Goal: Communication & Community: Participate in discussion

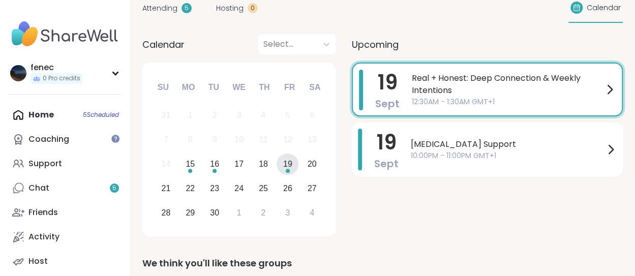
click at [454, 103] on span "12:30AM - 1:30AM GMT+1" at bounding box center [508, 102] width 192 height 11
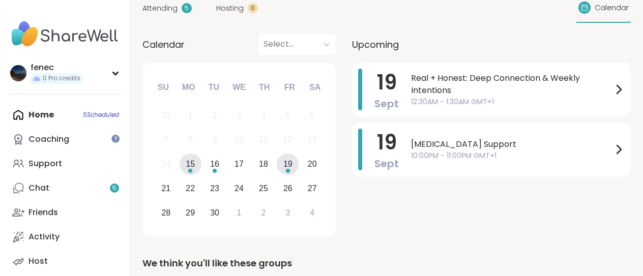
click at [187, 167] on div "15" at bounding box center [190, 164] width 9 height 14
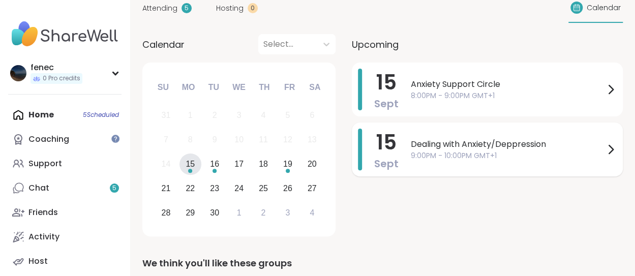
click at [479, 157] on span "9:00PM - 10:00PM GMT+1" at bounding box center [508, 156] width 194 height 11
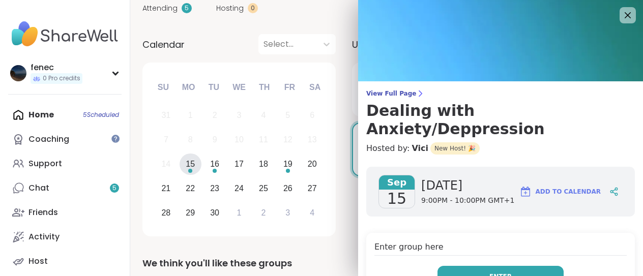
click at [489, 272] on span "Enter" at bounding box center [500, 276] width 22 height 9
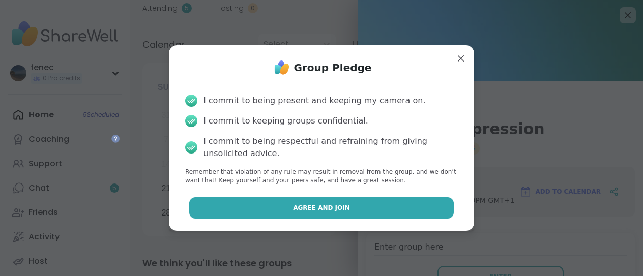
click at [373, 209] on button "Agree and Join" at bounding box center [321, 207] width 265 height 21
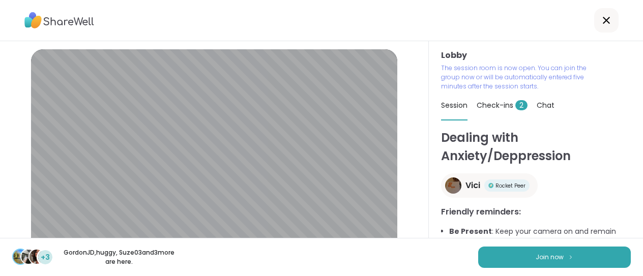
scroll to position [88, 0]
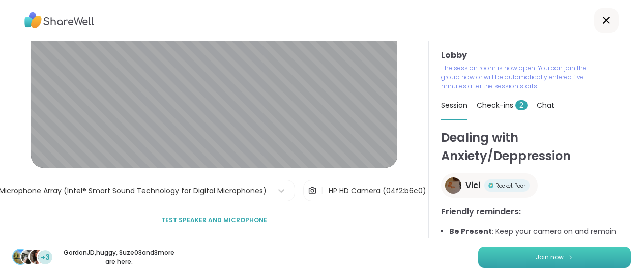
click at [502, 261] on button "Join now" at bounding box center [554, 257] width 153 height 21
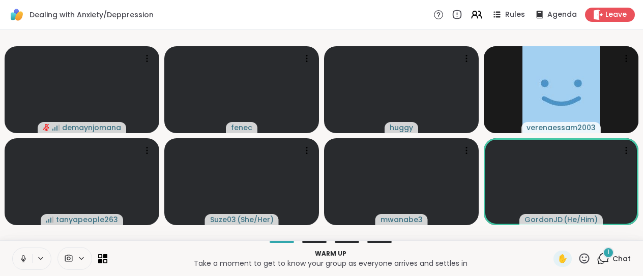
click at [22, 262] on icon at bounding box center [23, 258] width 9 height 9
click at [613, 263] on span "Chat" at bounding box center [622, 259] width 18 height 10
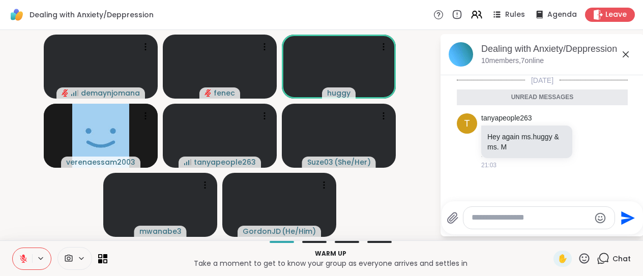
click at [495, 222] on textarea "Type your message" at bounding box center [531, 218] width 119 height 11
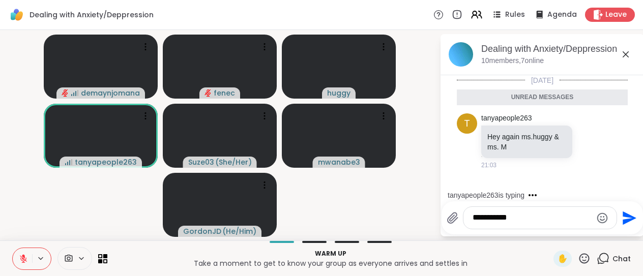
click at [502, 218] on textarea "**********" at bounding box center [532, 218] width 119 height 11
type textarea "**********"
click at [626, 222] on icon "Send" at bounding box center [630, 218] width 14 height 14
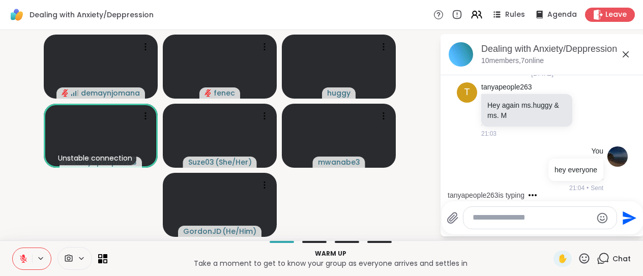
click at [623, 52] on icon at bounding box center [626, 54] width 12 height 12
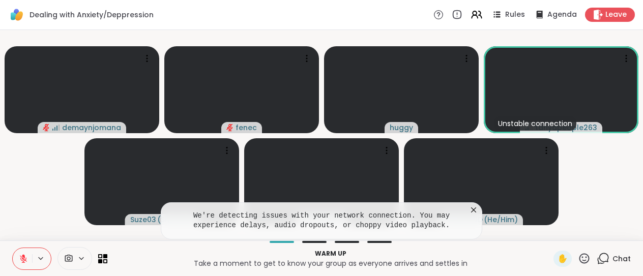
click at [618, 199] on video-player-container "demaynjomana fenec huggy Unstable connection tanyapeople263 Suze03 ( She/Her ) …" at bounding box center [321, 135] width 631 height 202
click at [473, 211] on icon at bounding box center [473, 210] width 5 height 5
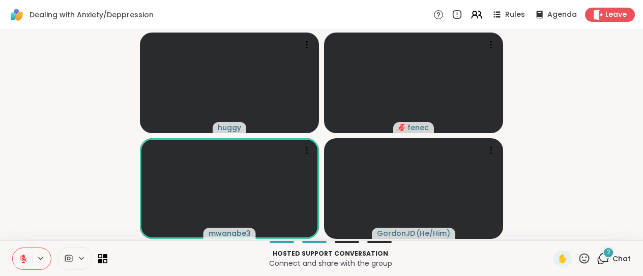
click at [613, 259] on span "Chat" at bounding box center [622, 259] width 18 height 10
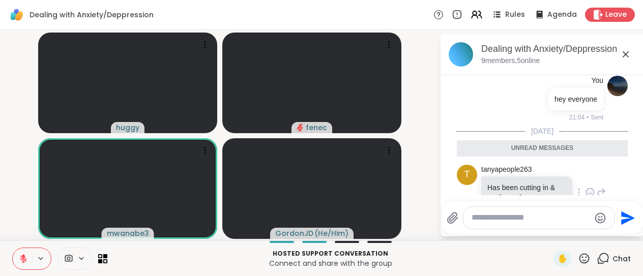
scroll to position [159, 0]
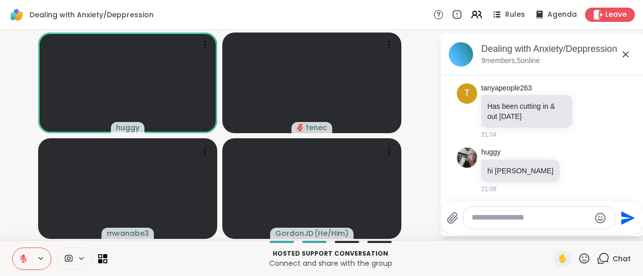
click at [24, 256] on icon at bounding box center [23, 256] width 3 height 4
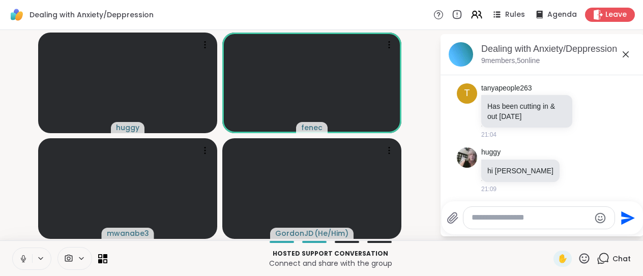
click at [490, 221] on textarea "Type your message" at bounding box center [531, 218] width 119 height 11
type textarea "**********"
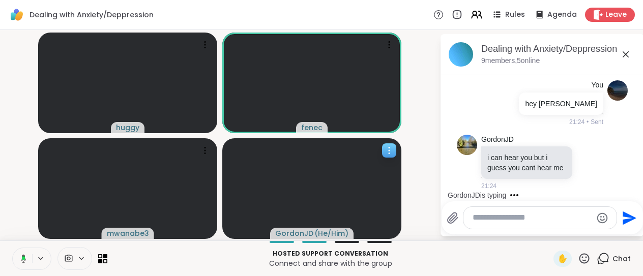
scroll to position [327, 0]
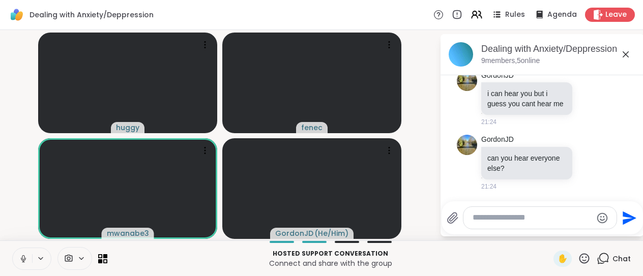
click at [530, 219] on textarea "Type your message" at bounding box center [532, 218] width 119 height 11
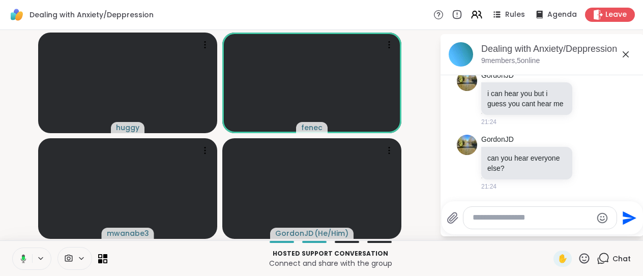
click at [425, 107] on video-player-container "huggy fenec mwanabe3 GordonJD ( He/Him )" at bounding box center [219, 135] width 427 height 202
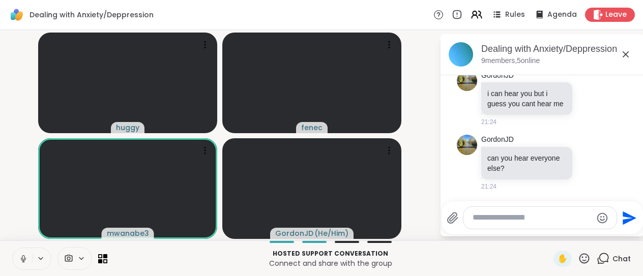
click at [511, 222] on textarea "Type your message" at bounding box center [532, 218] width 119 height 11
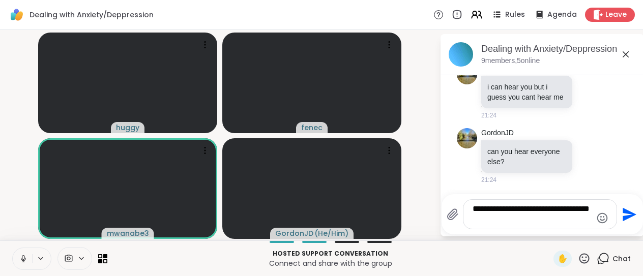
type textarea "**********"
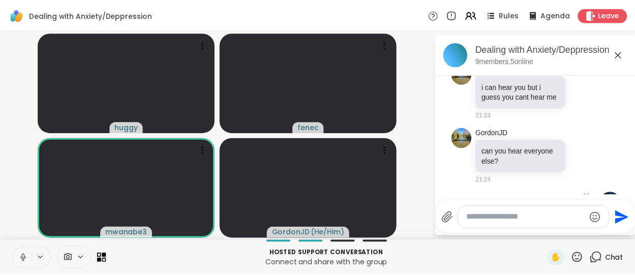
scroll to position [391, 0]
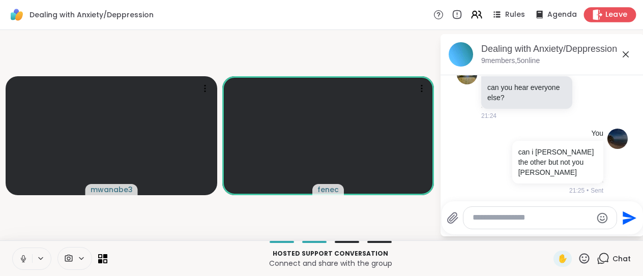
click at [610, 21] on div "Leave" at bounding box center [610, 14] width 52 height 15
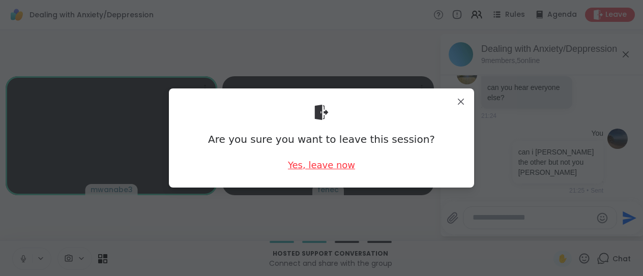
click at [311, 162] on div "Yes, leave now" at bounding box center [321, 165] width 67 height 13
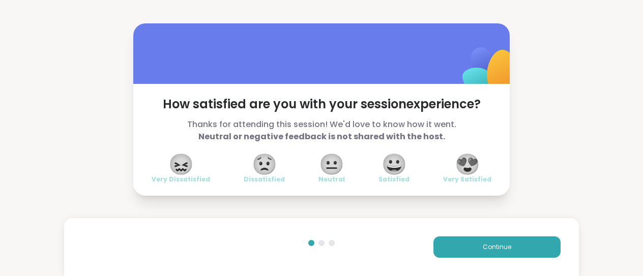
click at [398, 171] on span "😀" at bounding box center [394, 164] width 25 height 18
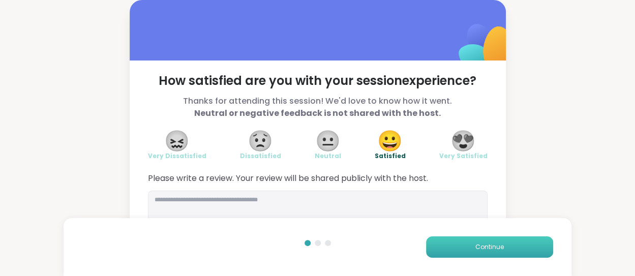
click at [523, 249] on button "Continue" at bounding box center [489, 247] width 127 height 21
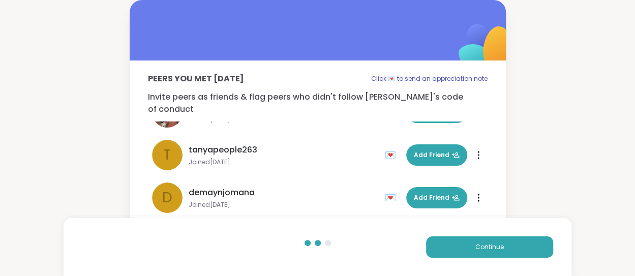
scroll to position [94, 0]
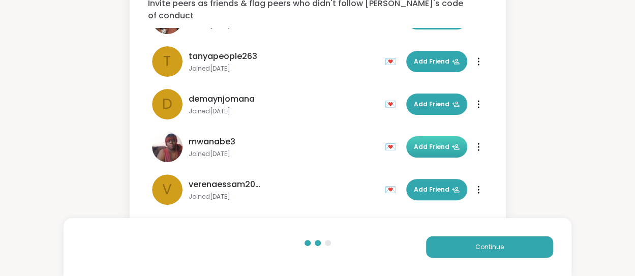
click at [427, 140] on button "Add Friend" at bounding box center [437, 146] width 61 height 21
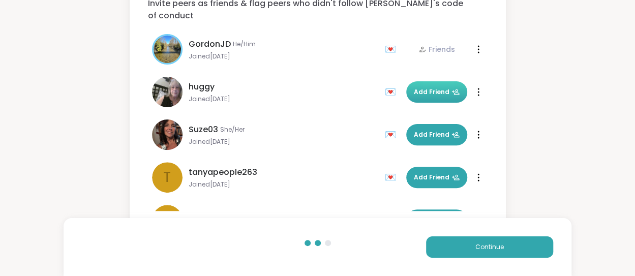
click at [427, 88] on span "Add Friend" at bounding box center [437, 92] width 46 height 9
click at [512, 254] on button "Continue" at bounding box center [489, 247] width 127 height 21
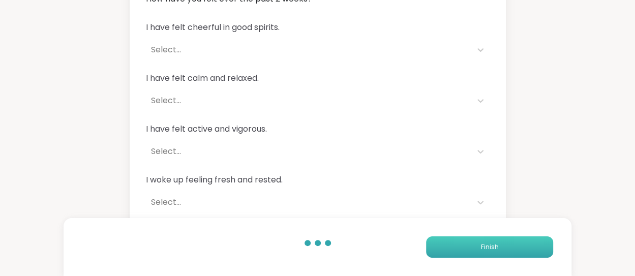
click at [512, 254] on button "Finish" at bounding box center [489, 247] width 127 height 21
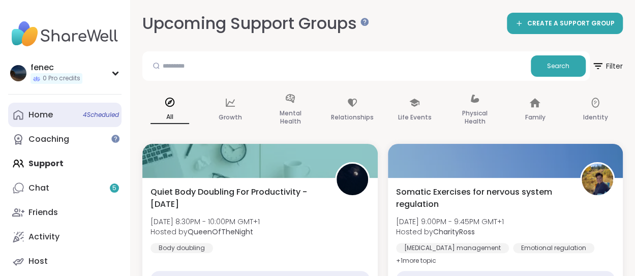
click at [47, 113] on div "Home 4 Scheduled" at bounding box center [40, 114] width 24 height 11
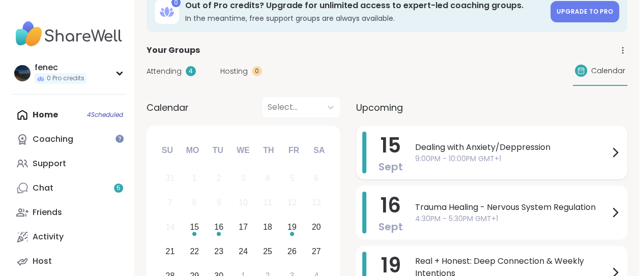
scroll to position [20, 0]
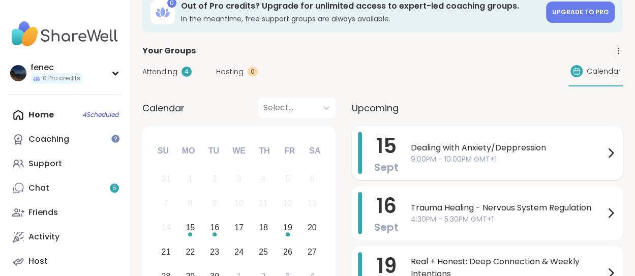
click at [594, 162] on span "9:00PM - 10:00PM GMT+1" at bounding box center [508, 159] width 194 height 11
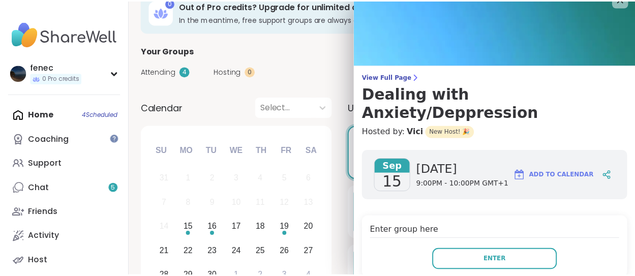
scroll to position [0, 0]
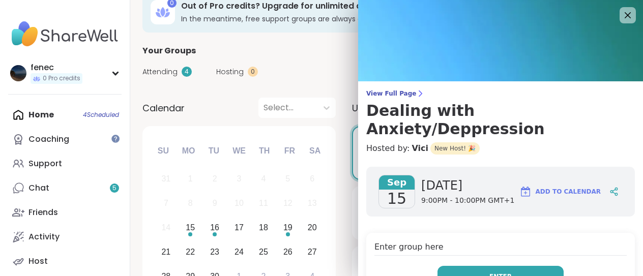
click at [465, 266] on button "Enter" at bounding box center [501, 276] width 126 height 21
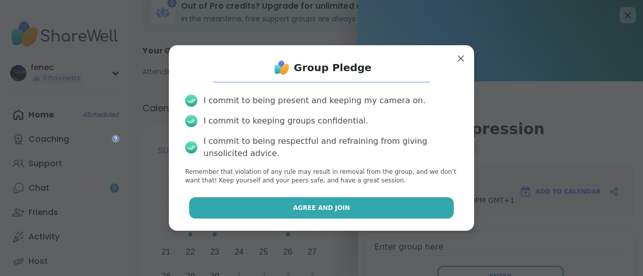
click at [371, 207] on button "Agree and Join" at bounding box center [321, 207] width 265 height 21
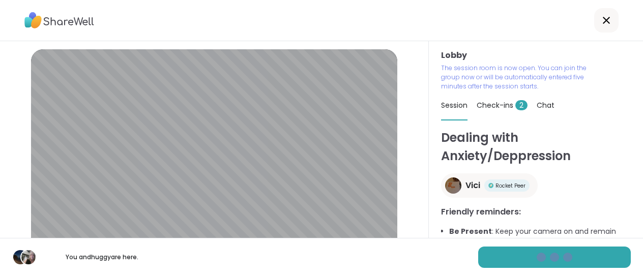
scroll to position [88, 0]
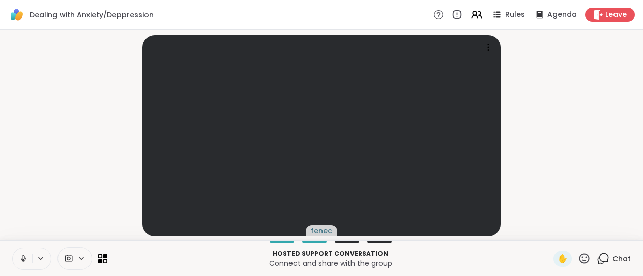
click at [597, 259] on icon at bounding box center [603, 258] width 13 height 13
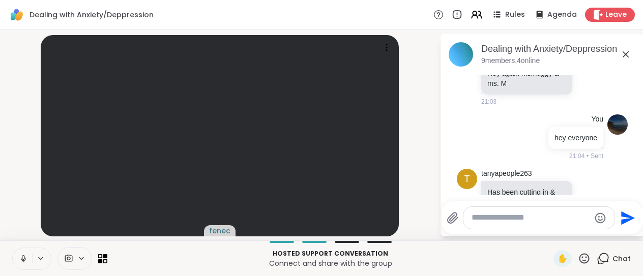
scroll to position [0, 0]
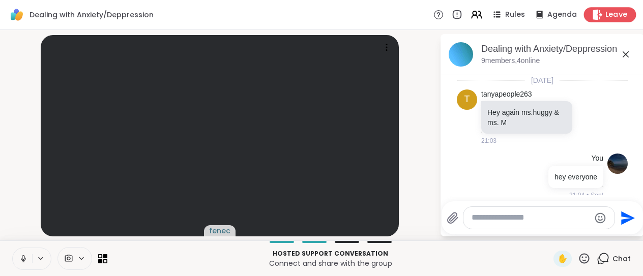
click at [605, 12] on span "Leave" at bounding box center [616, 15] width 22 height 11
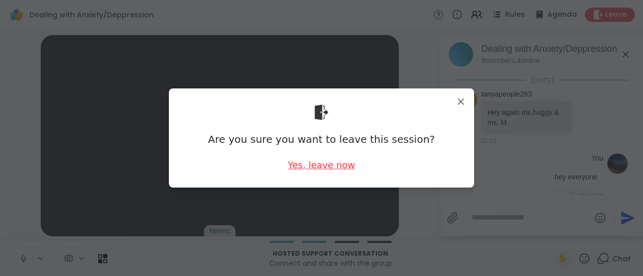
click at [331, 160] on div "Yes, leave now" at bounding box center [321, 165] width 67 height 13
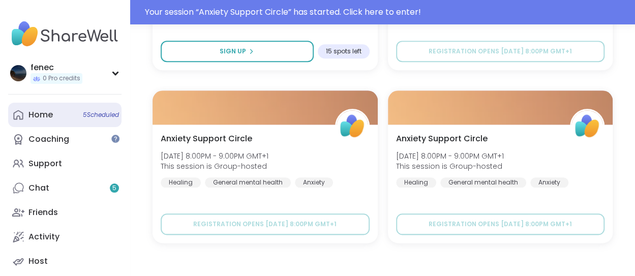
click at [58, 115] on link "Home 5 Scheduled" at bounding box center [64, 115] width 113 height 24
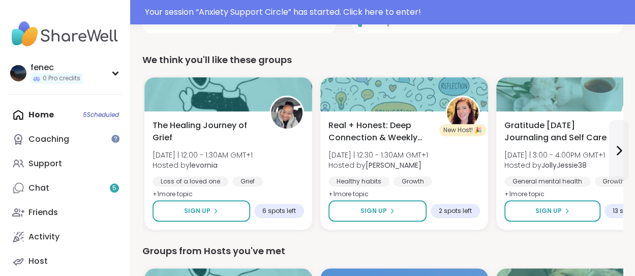
scroll to position [312, 0]
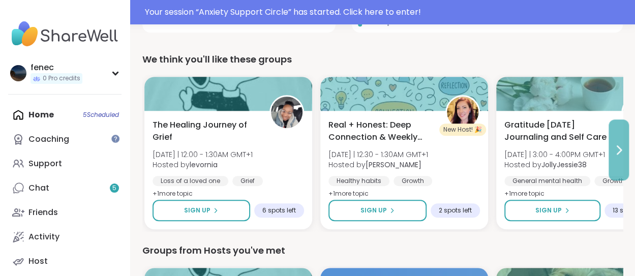
click at [617, 148] on icon at bounding box center [619, 150] width 12 height 12
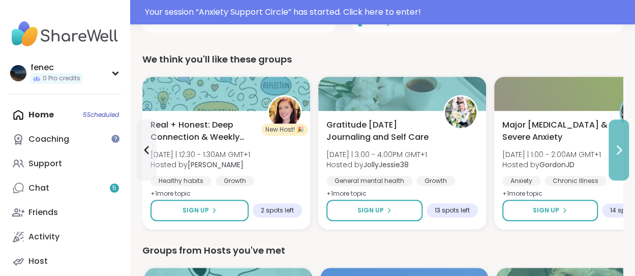
click at [617, 149] on icon at bounding box center [619, 150] width 12 height 12
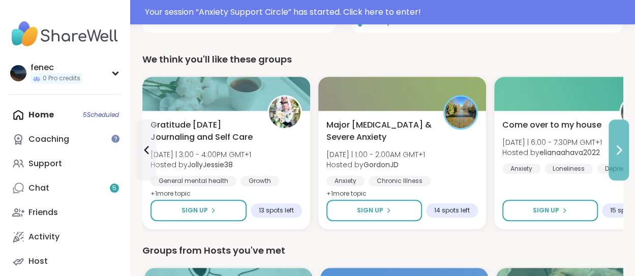
click at [617, 149] on icon at bounding box center [619, 150] width 12 height 12
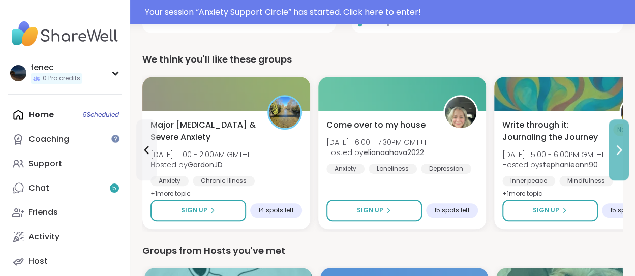
click at [617, 149] on icon at bounding box center [619, 150] width 12 height 12
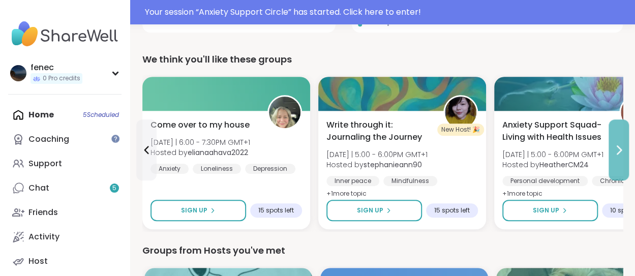
click at [617, 149] on icon at bounding box center [619, 150] width 12 height 12
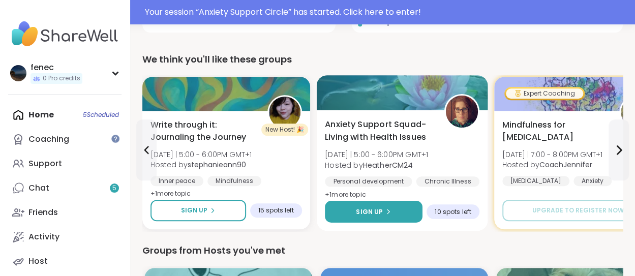
click at [368, 210] on span "Sign Up" at bounding box center [369, 211] width 27 height 9
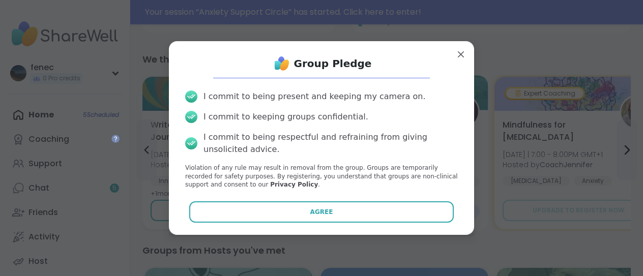
click at [368, 210] on button "Agree" at bounding box center [321, 211] width 265 height 21
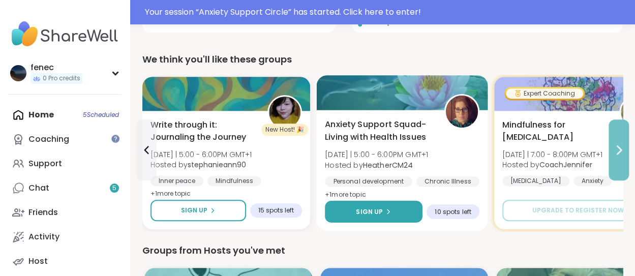
click at [620, 171] on button at bounding box center [619, 150] width 20 height 61
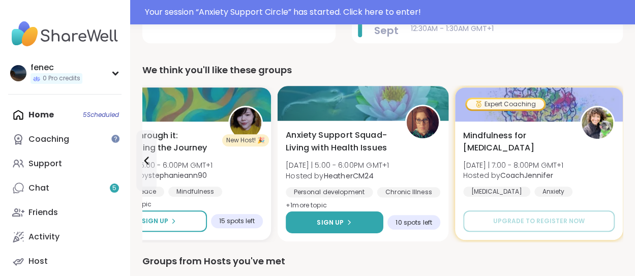
scroll to position [311, 0]
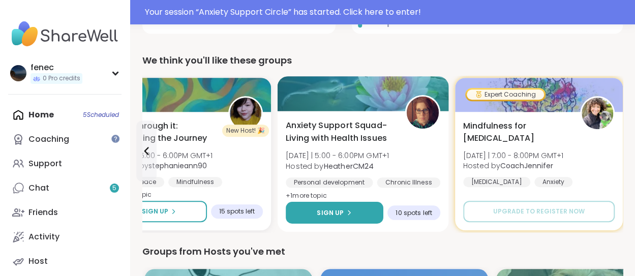
click at [367, 210] on button "Sign Up" at bounding box center [335, 213] width 98 height 22
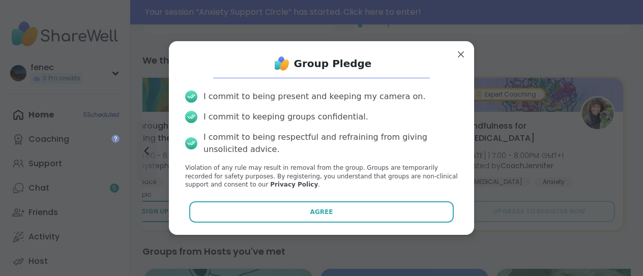
click at [367, 210] on button "Agree" at bounding box center [321, 211] width 265 height 21
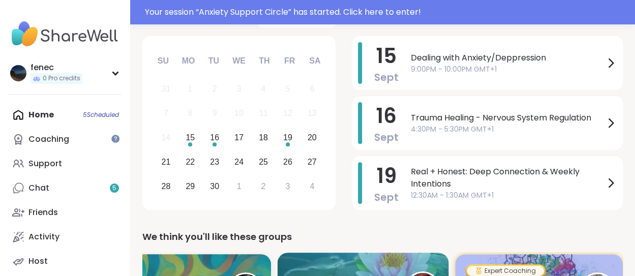
scroll to position [134, 0]
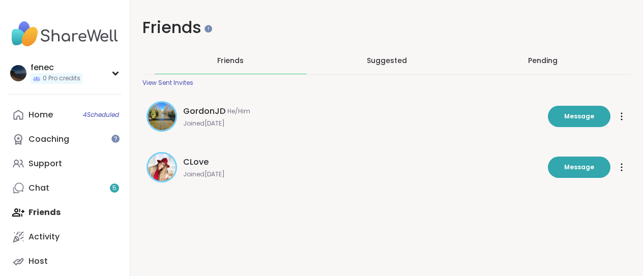
click at [169, 168] on img at bounding box center [161, 167] width 27 height 27
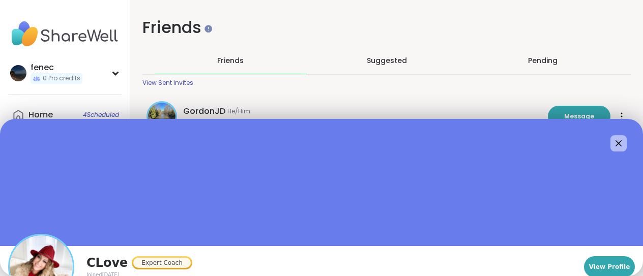
click at [34, 266] on img at bounding box center [41, 267] width 63 height 63
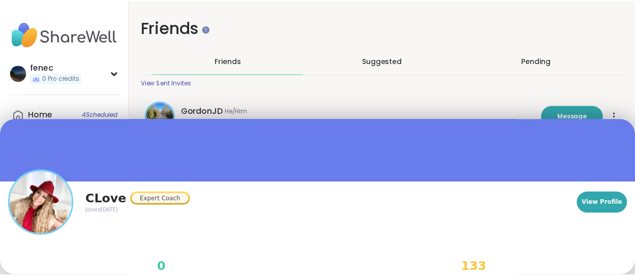
scroll to position [66, 0]
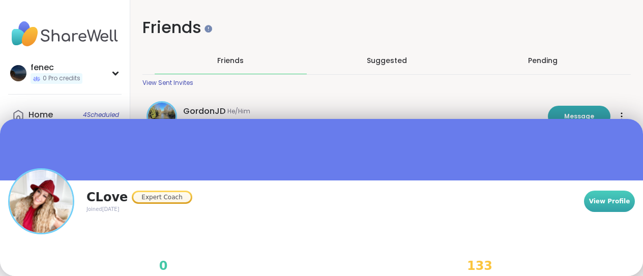
click at [589, 201] on span "View Profile" at bounding box center [609, 201] width 41 height 9
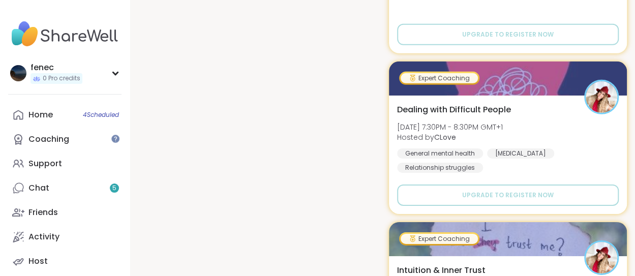
scroll to position [1527, 0]
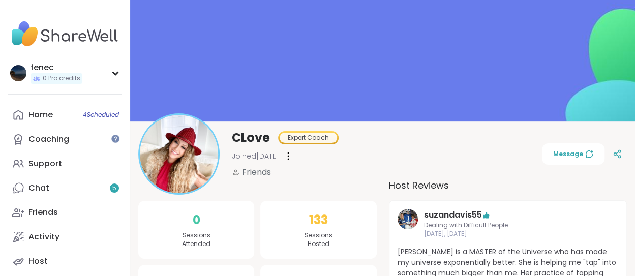
scroll to position [0, 0]
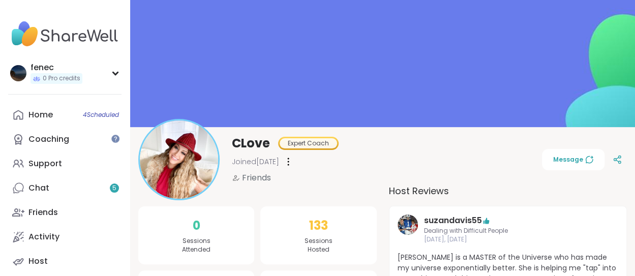
click at [72, 36] on img at bounding box center [64, 34] width 113 height 36
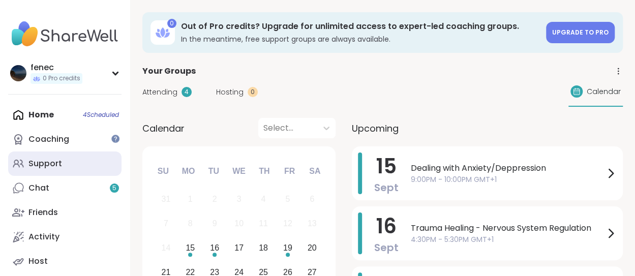
scroll to position [52, 0]
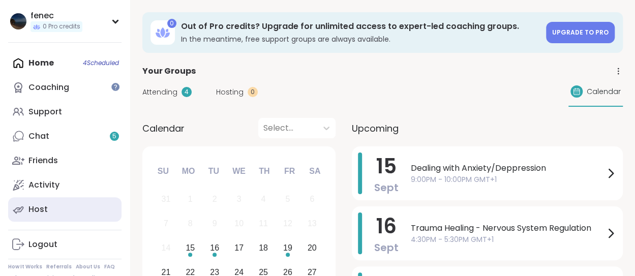
click at [54, 209] on link "Host" at bounding box center [64, 209] width 113 height 24
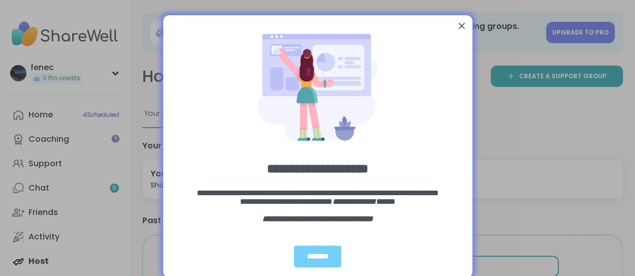
click at [456, 26] on div at bounding box center [461, 25] width 13 height 13
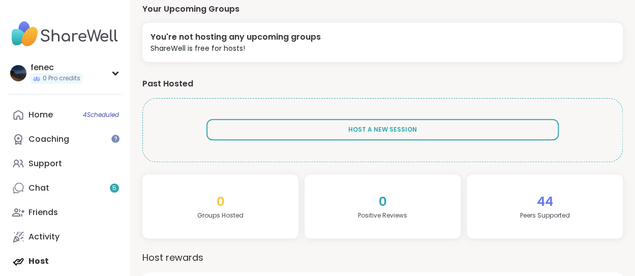
scroll to position [137, 0]
click at [92, 119] on span "4 Scheduled" at bounding box center [101, 115] width 36 height 8
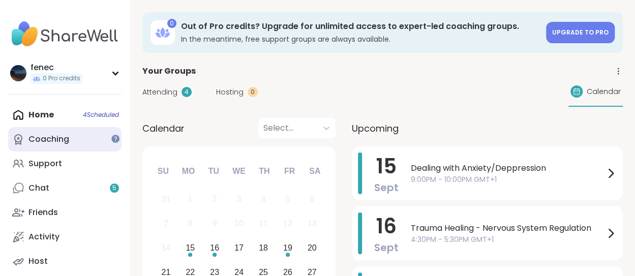
click at [72, 147] on link "Coaching" at bounding box center [64, 139] width 113 height 24
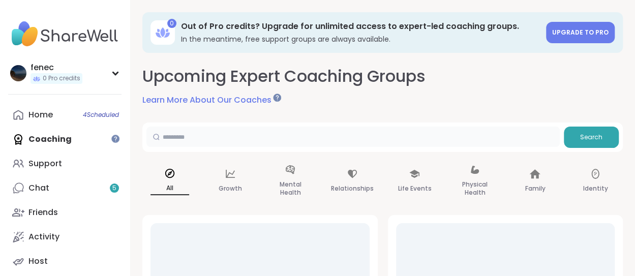
click at [196, 138] on input "text" at bounding box center [354, 137] width 414 height 20
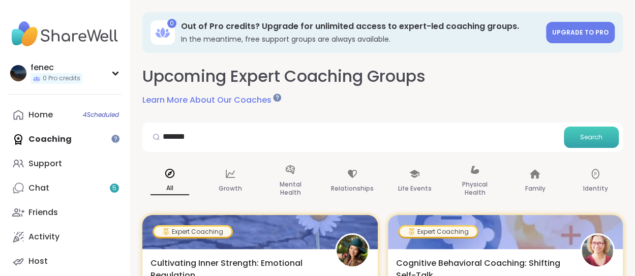
click at [574, 142] on button "Search" at bounding box center [591, 137] width 55 height 21
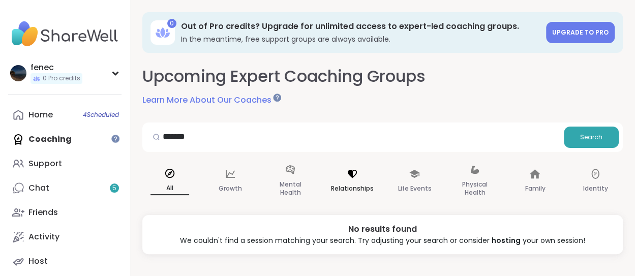
scroll to position [10, 0]
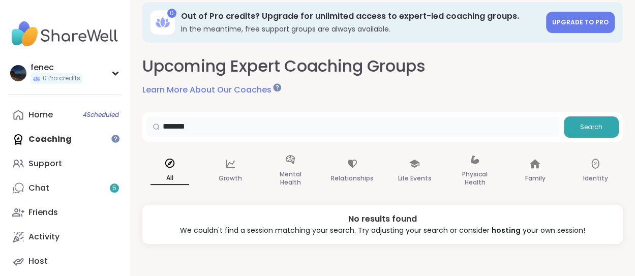
click at [241, 126] on input "*******" at bounding box center [354, 127] width 414 height 20
type input "*"
click at [164, 126] on div at bounding box center [156, 127] width 19 height 20
click at [188, 130] on input "******" at bounding box center [354, 127] width 414 height 20
type input "**********"
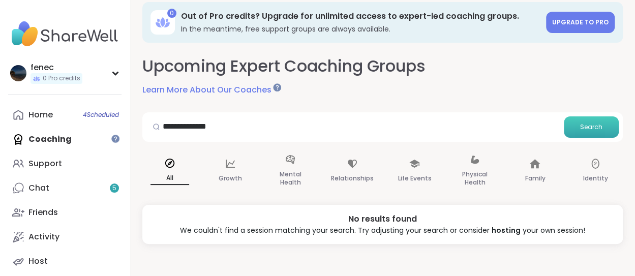
click at [603, 126] on button "Search" at bounding box center [591, 127] width 55 height 21
click at [213, 130] on input "**********" at bounding box center [354, 127] width 414 height 20
click at [178, 126] on input "**********" at bounding box center [354, 127] width 414 height 20
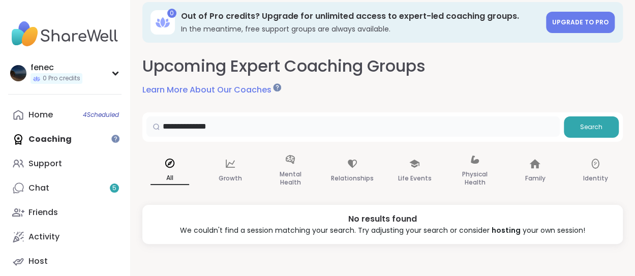
click at [178, 126] on input "**********" at bounding box center [354, 127] width 414 height 20
